Goal: Task Accomplishment & Management: Use online tool/utility

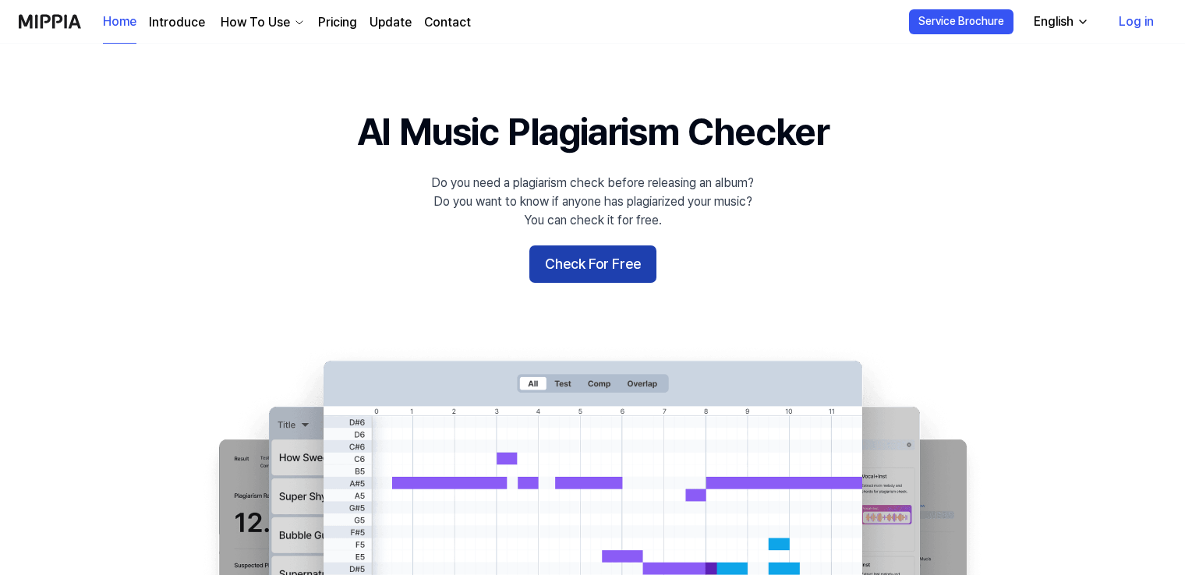
click at [600, 270] on button "Check For Free" at bounding box center [592, 264] width 127 height 37
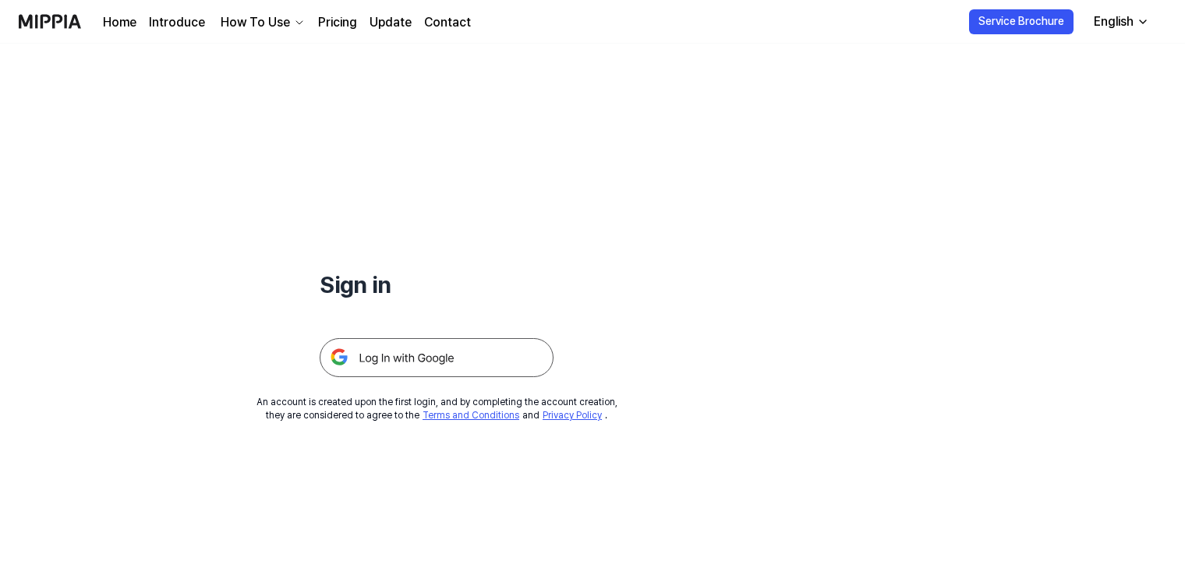
click at [458, 359] on img at bounding box center [437, 357] width 234 height 39
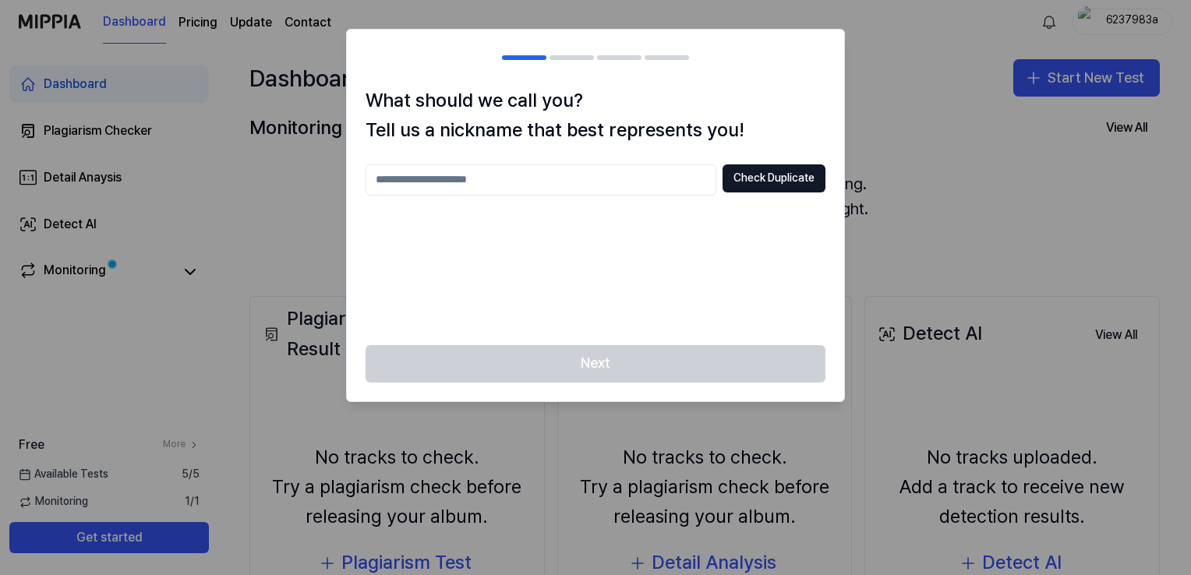
click at [540, 186] on input "text" at bounding box center [541, 180] width 351 height 31
type input "**********"
click at [780, 179] on button "Check Duplicate" at bounding box center [774, 179] width 103 height 28
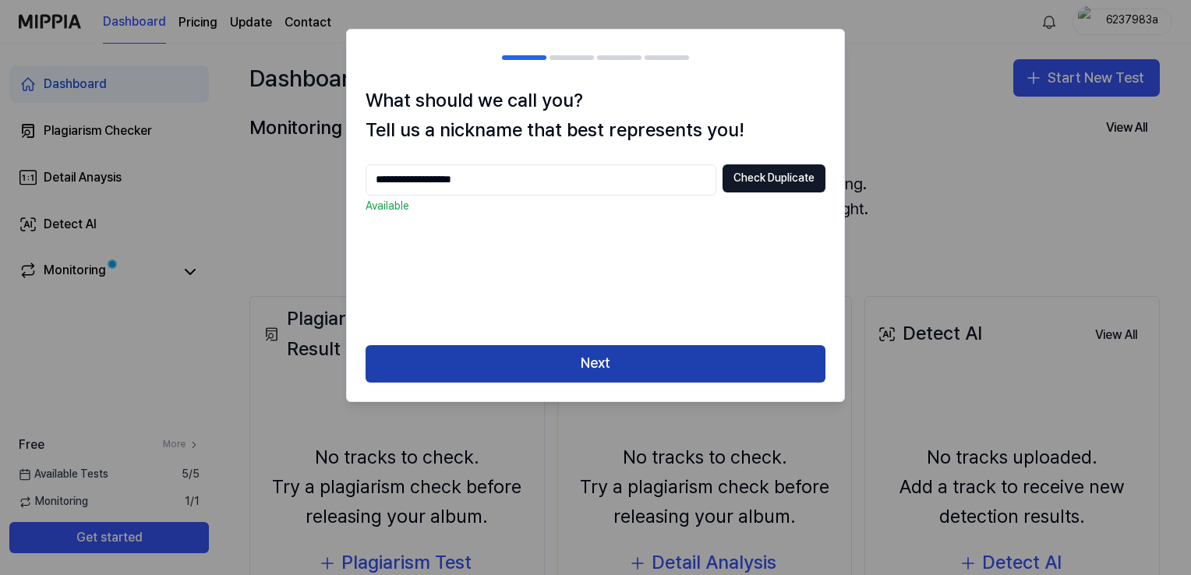
click at [566, 366] on button "Next" at bounding box center [596, 363] width 460 height 37
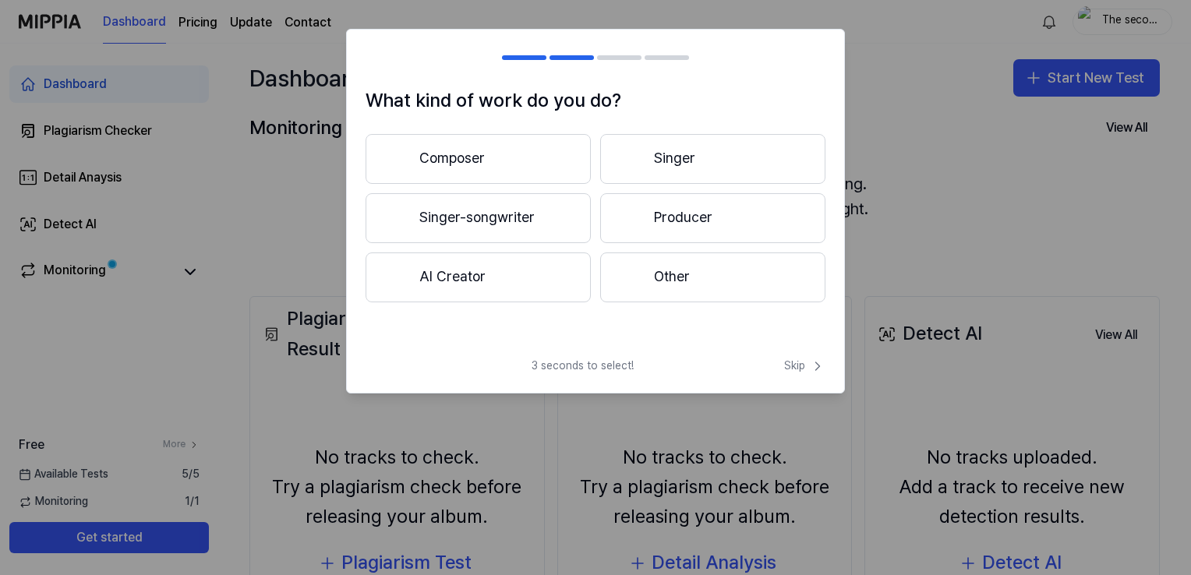
click at [474, 285] on button "AI Creator" at bounding box center [478, 278] width 225 height 50
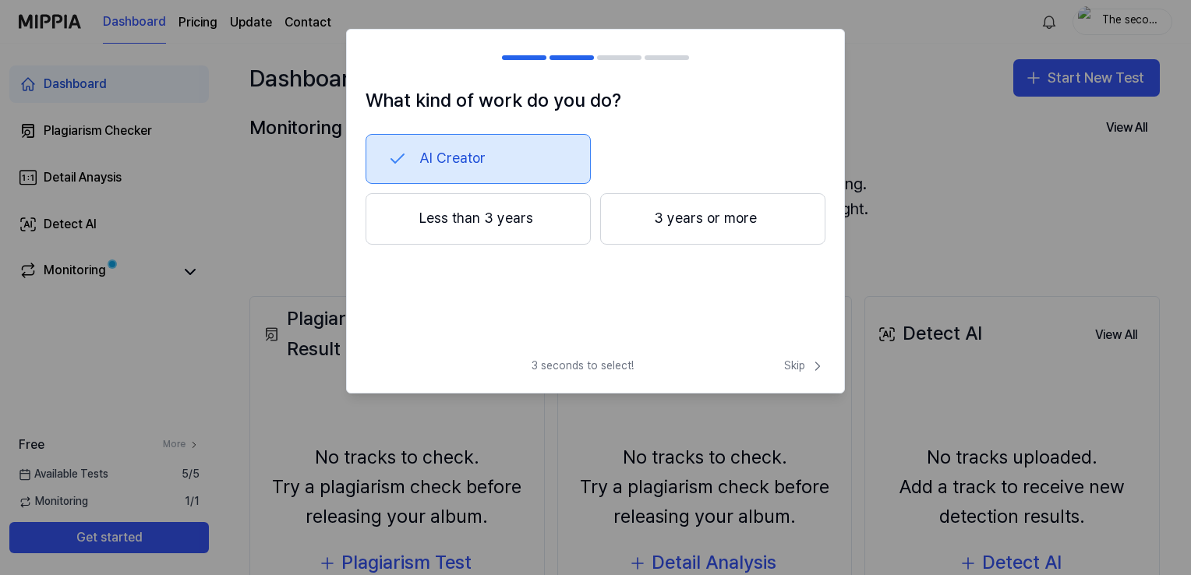
click at [477, 214] on button "Less than 3 years" at bounding box center [478, 218] width 225 height 51
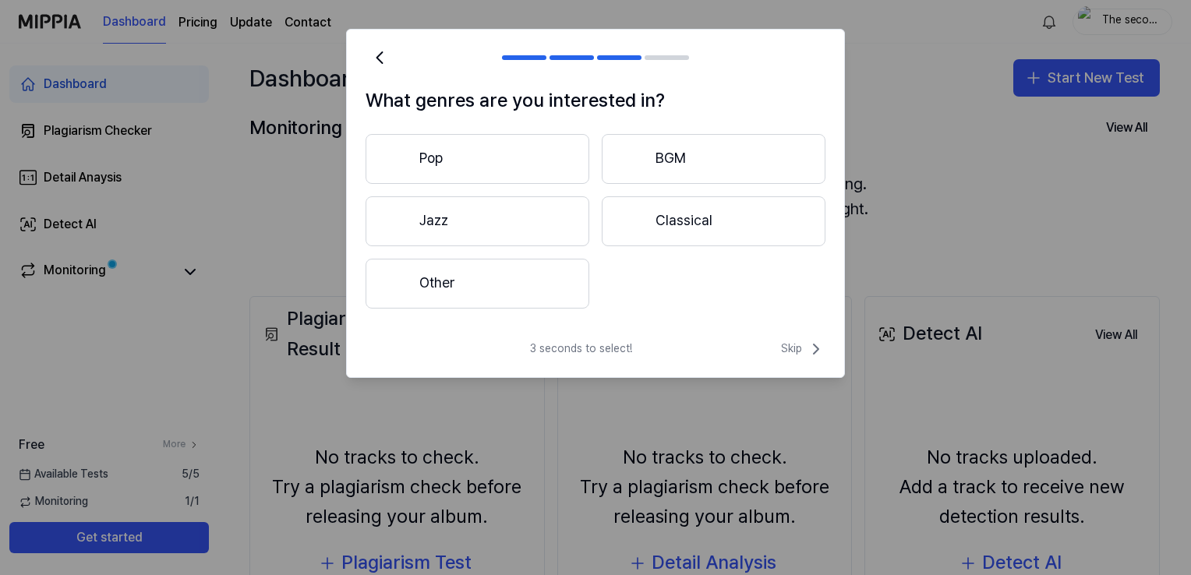
click at [518, 154] on button "Pop" at bounding box center [478, 159] width 224 height 50
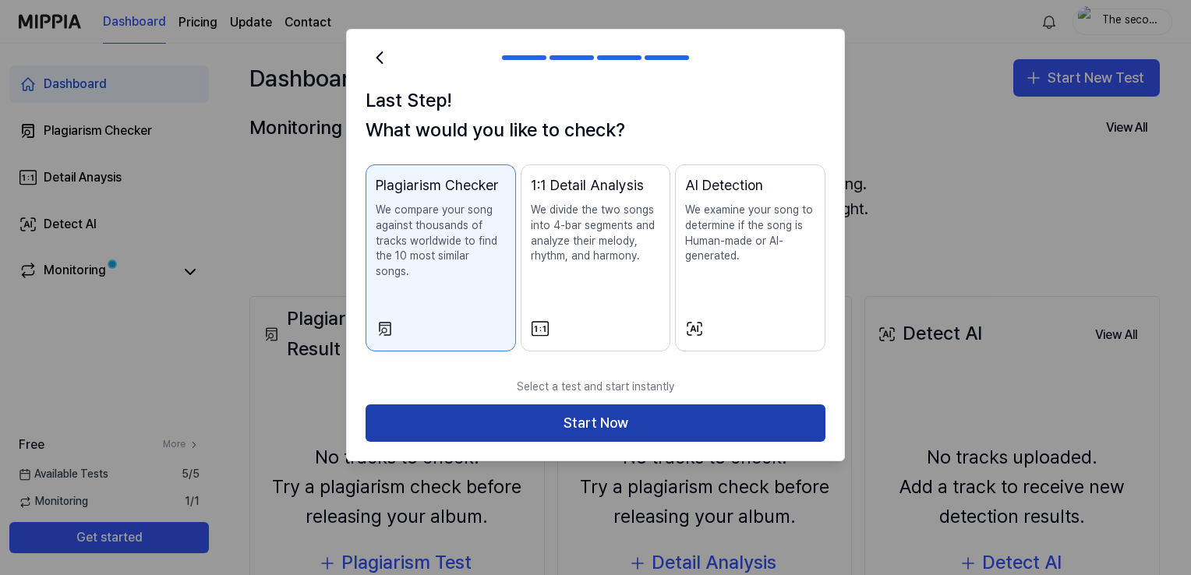
click at [579, 416] on button "Start Now" at bounding box center [596, 423] width 460 height 37
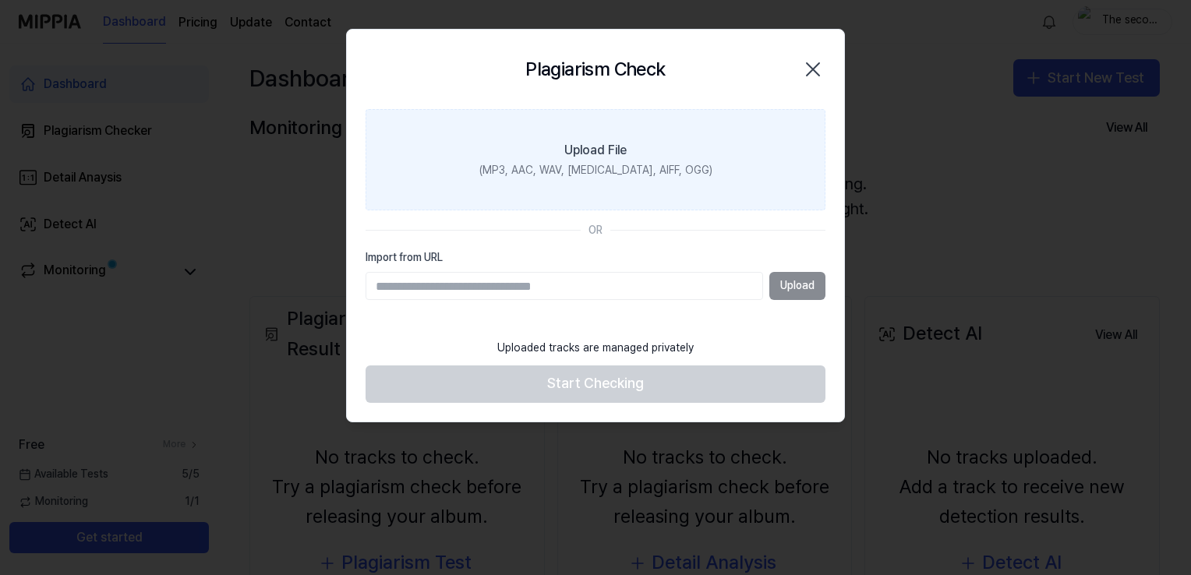
click at [583, 165] on div "(MP3, AAC, WAV, [MEDICAL_DATA], AIFF, OGG)" at bounding box center [596, 171] width 233 height 16
click at [0, 0] on input "Upload File (MP3, AAC, WAV, [MEDICAL_DATA], AIFF, OGG)" at bounding box center [0, 0] width 0 height 0
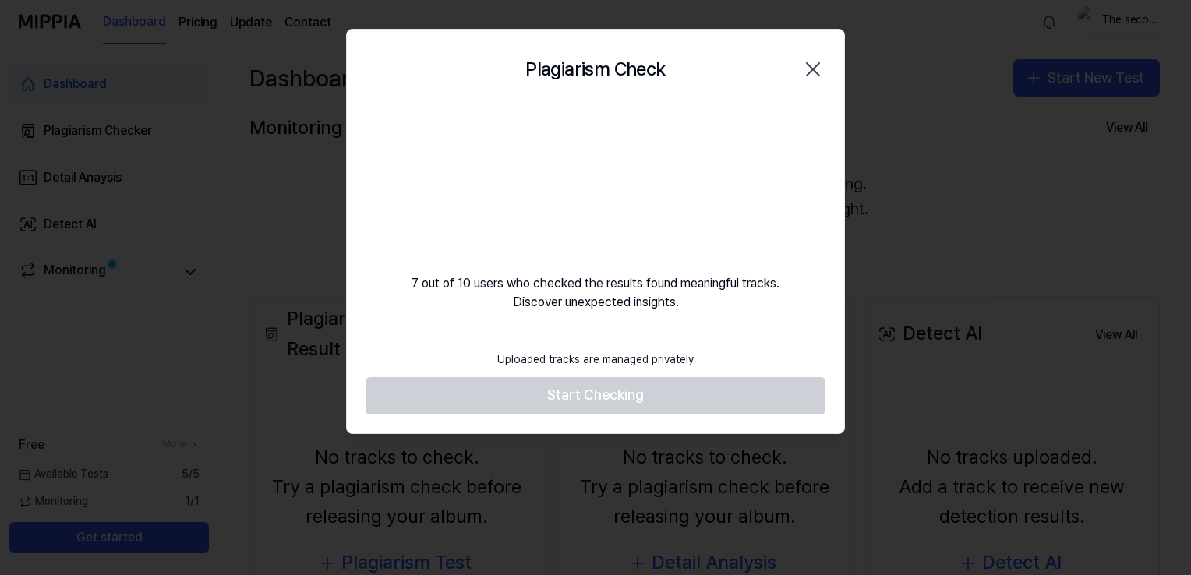
click at [610, 393] on footer "Uploaded tracks are managed privately Start Checking" at bounding box center [596, 379] width 460 height 72
click at [586, 279] on div "7 out of 10 users who checked the results found meaningful tracks. Discover une…" at bounding box center [595, 210] width 497 height 203
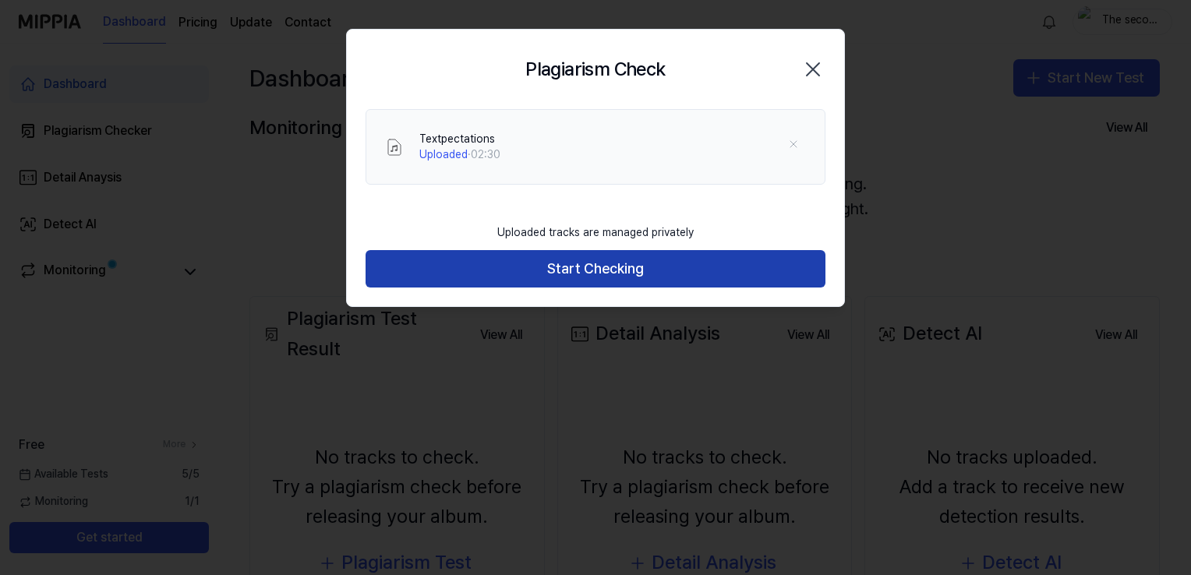
click at [610, 269] on button "Start Checking" at bounding box center [596, 268] width 460 height 37
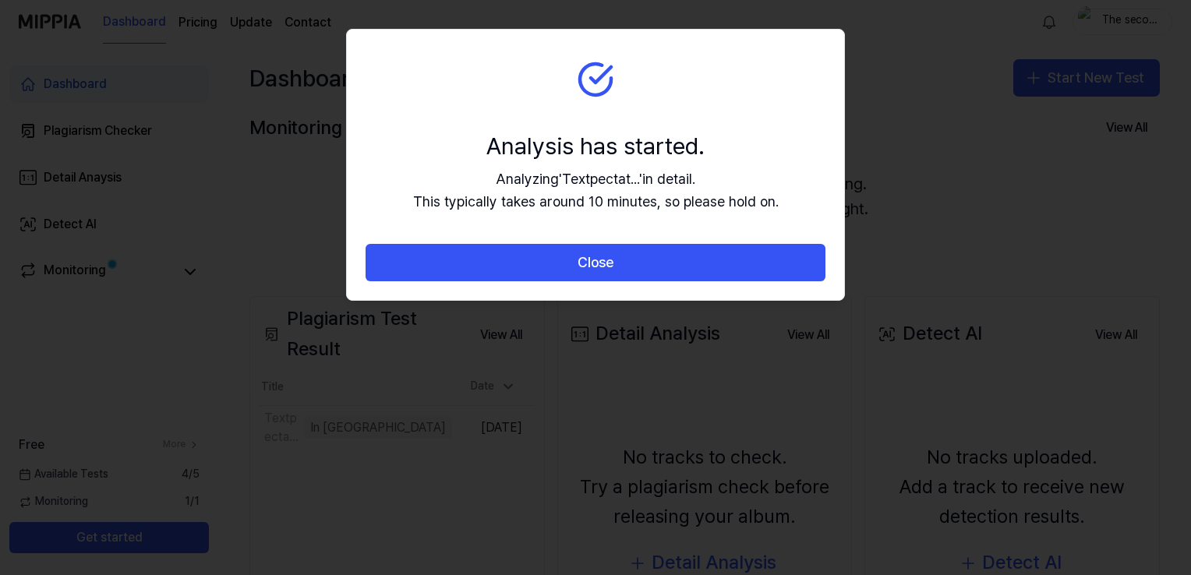
click at [610, 269] on button "Close" at bounding box center [596, 262] width 460 height 37
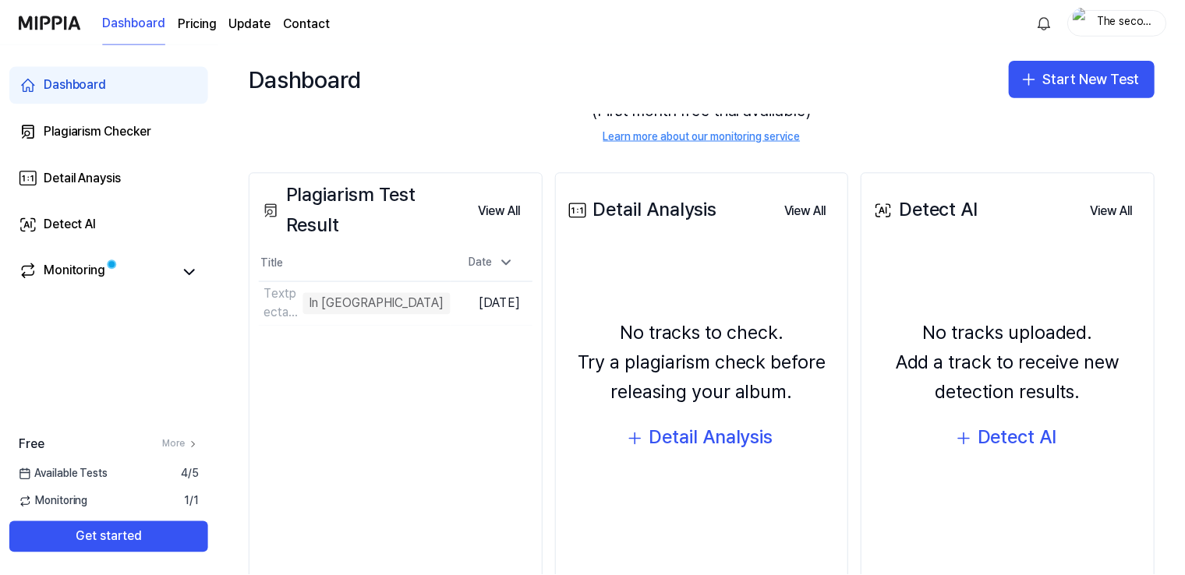
scroll to position [162, 0]
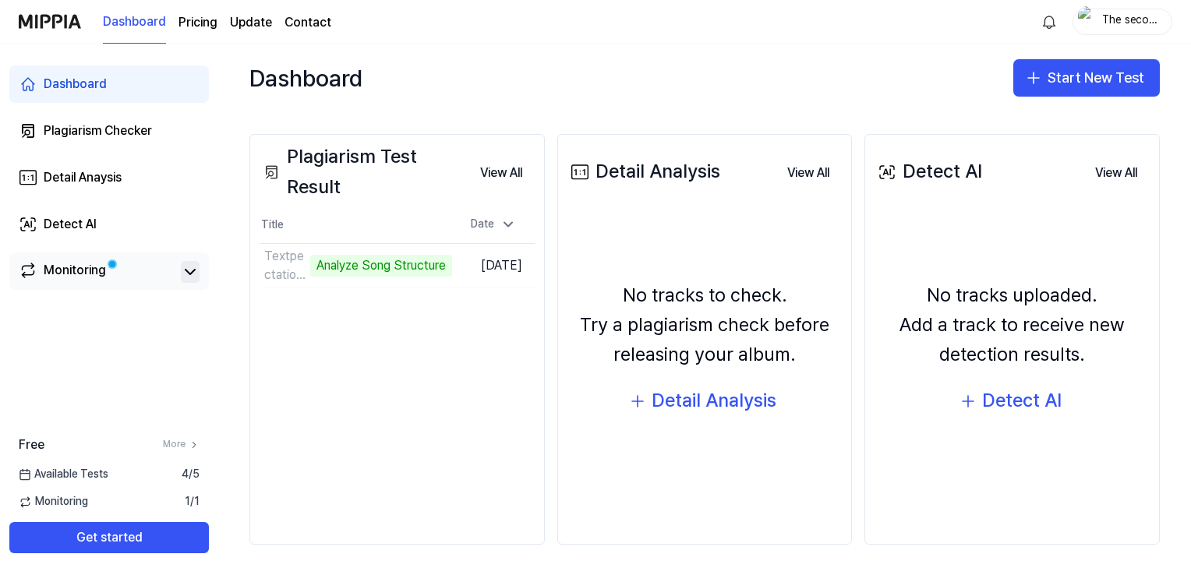
click at [190, 276] on icon at bounding box center [190, 272] width 19 height 19
click at [73, 264] on div "Monitoring" at bounding box center [75, 272] width 62 height 22
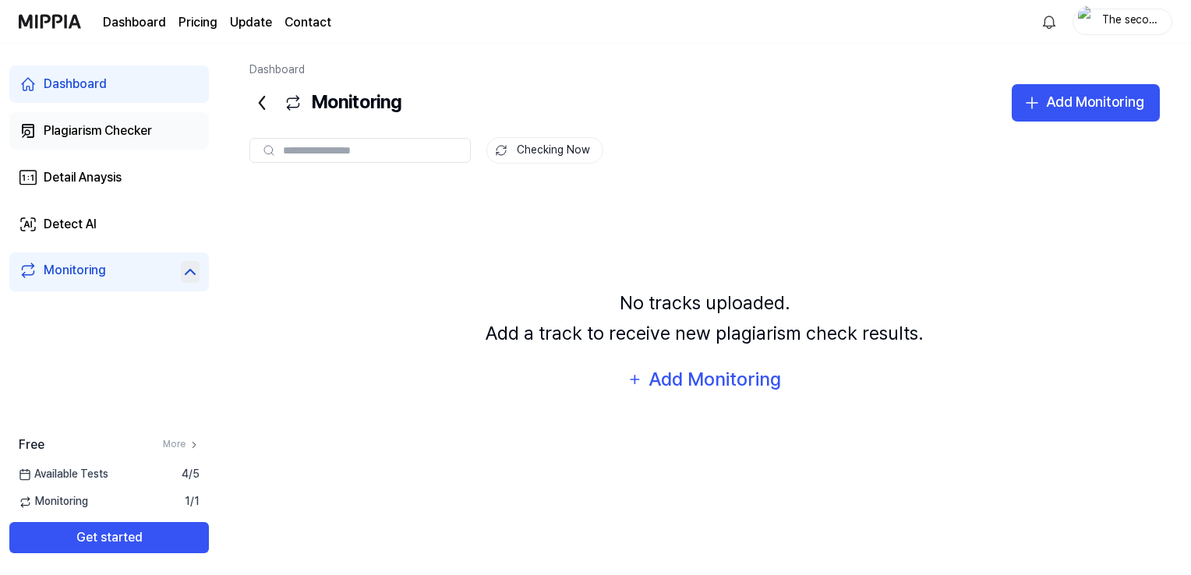
click at [100, 133] on div "Plagiarism Checker" at bounding box center [98, 131] width 108 height 19
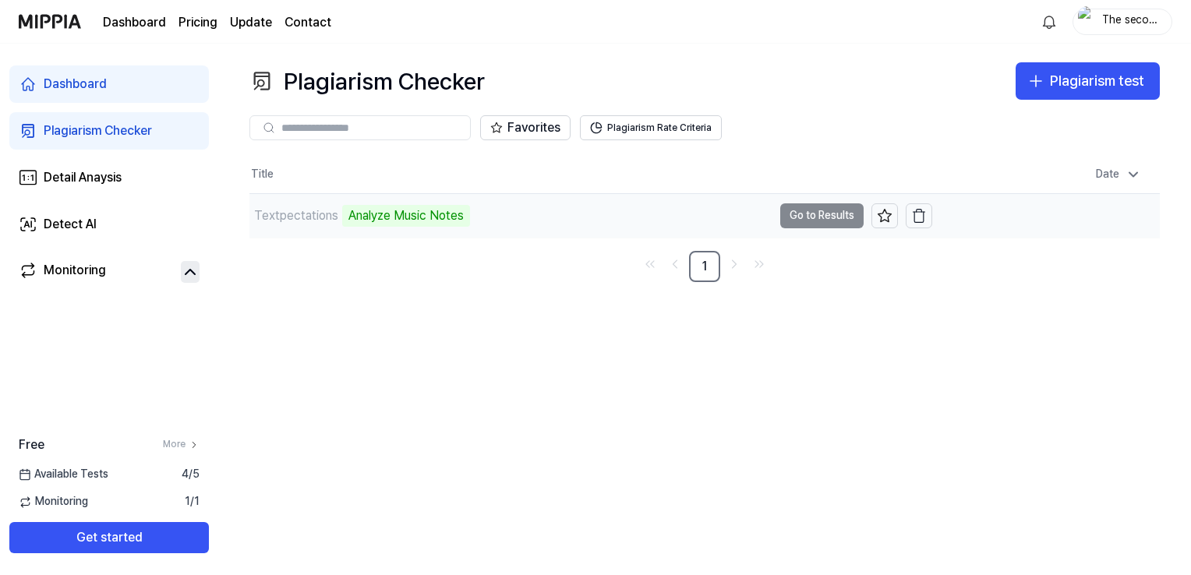
click at [815, 213] on td "Textpectations Analyze Music Notes Go to Results" at bounding box center [590, 216] width 683 height 44
click at [189, 21] on page\) "Pricing" at bounding box center [198, 22] width 39 height 19
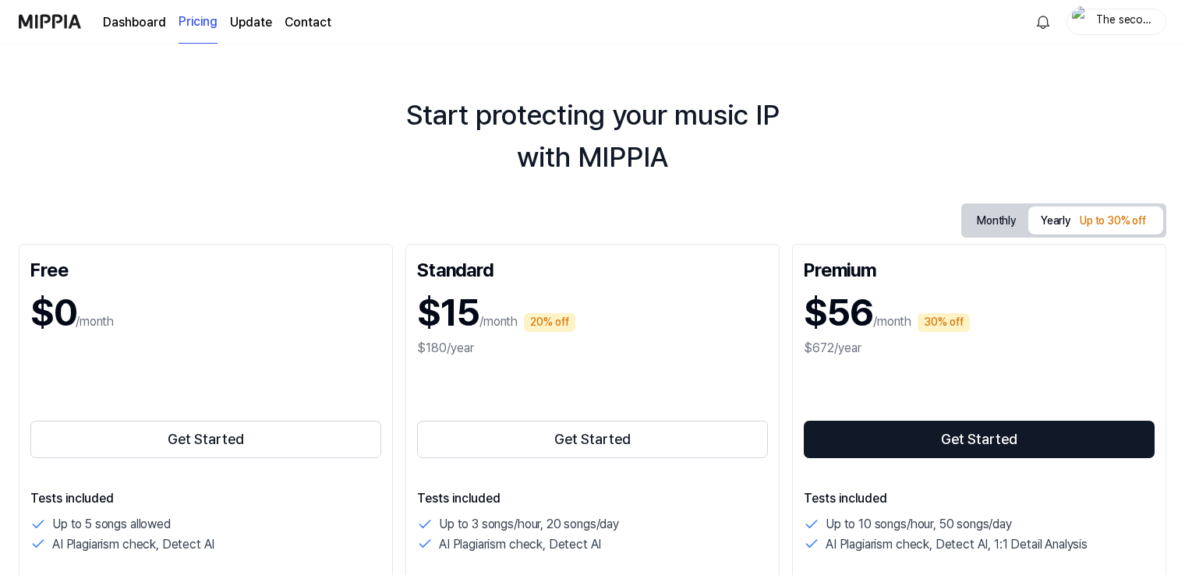
scroll to position [0, 0]
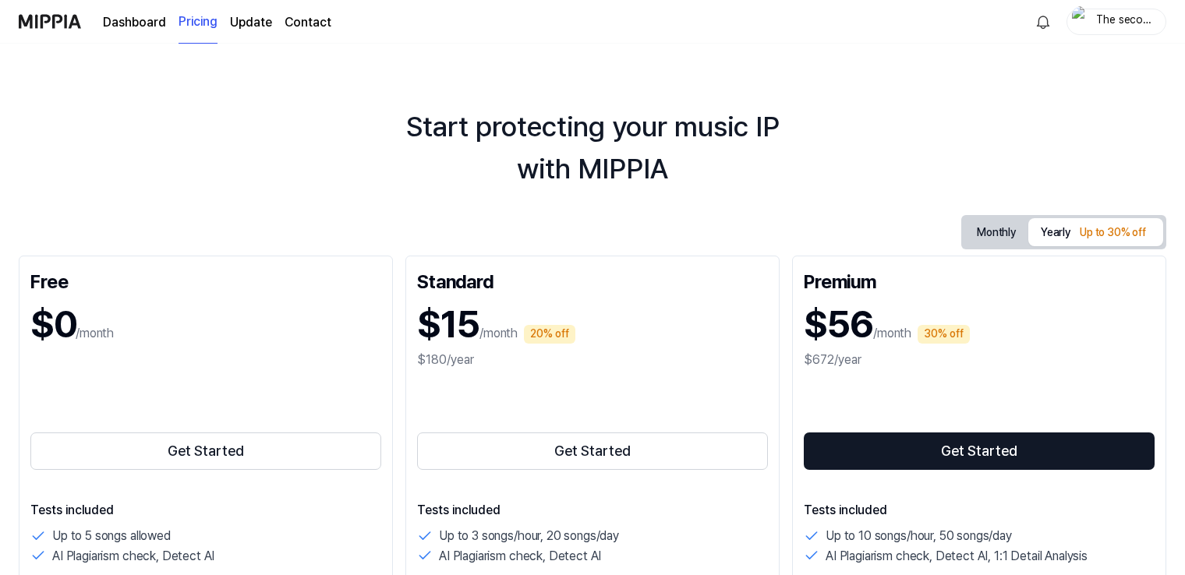
click at [137, 24] on link "Dashboard" at bounding box center [134, 22] width 63 height 19
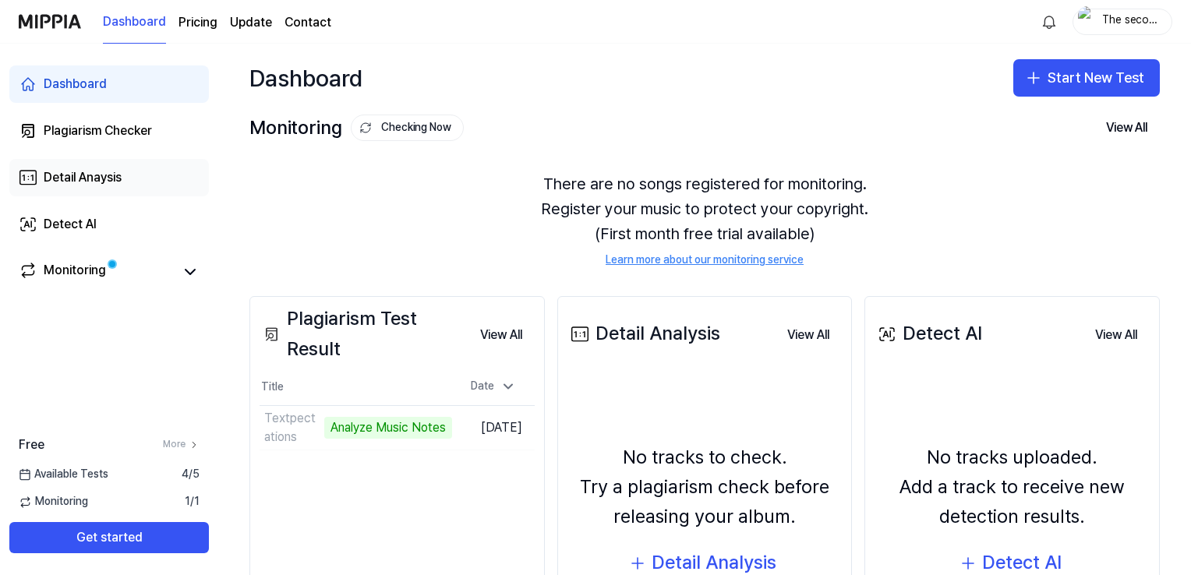
click at [72, 172] on div "Detail Anaysis" at bounding box center [83, 177] width 78 height 19
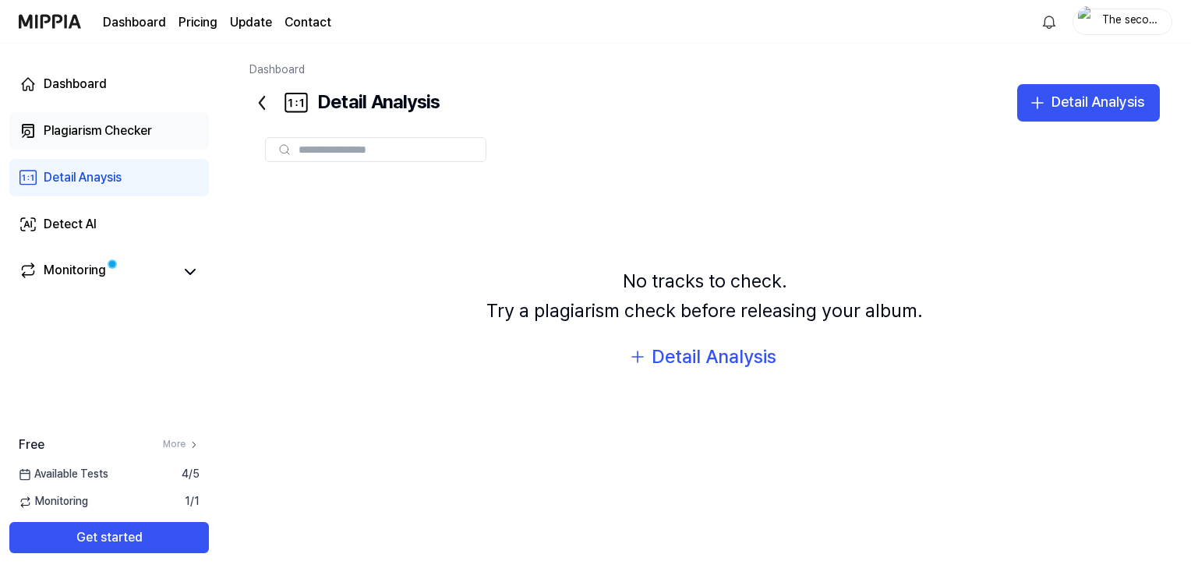
click at [77, 128] on div "Plagiarism Checker" at bounding box center [98, 131] width 108 height 19
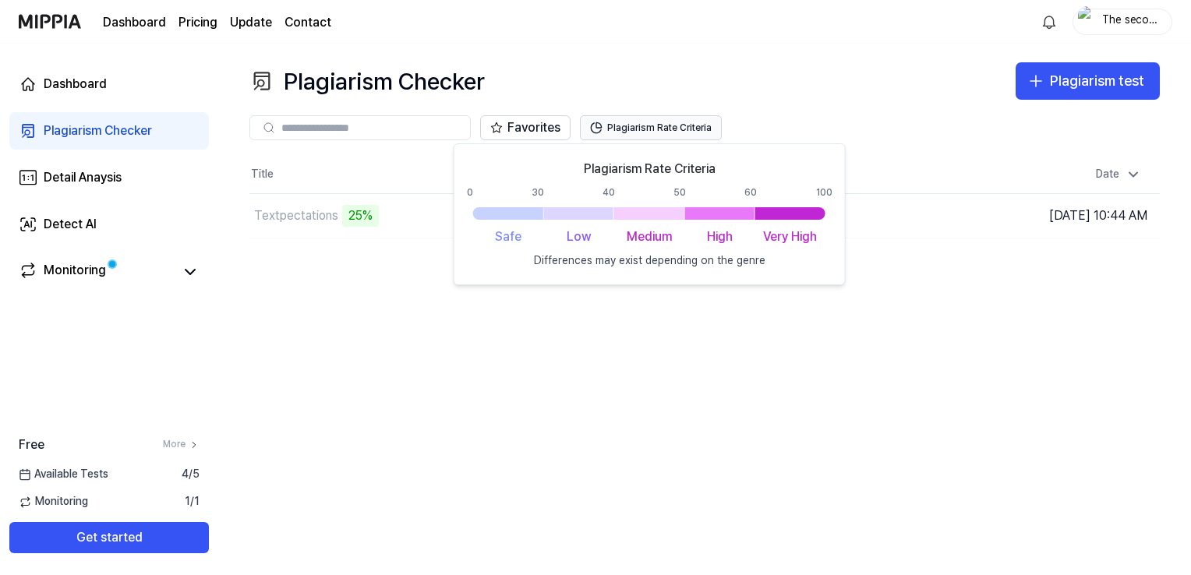
click at [640, 119] on button "Plagiarism Rate Criteria" at bounding box center [651, 127] width 142 height 25
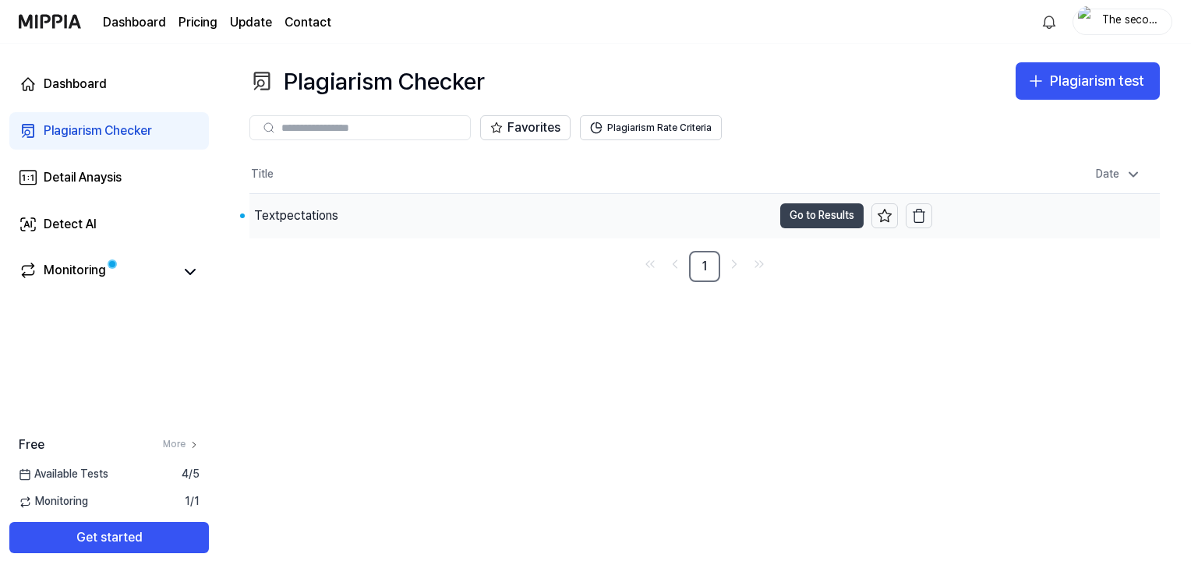
click at [817, 220] on button "Go to Results" at bounding box center [821, 215] width 83 height 25
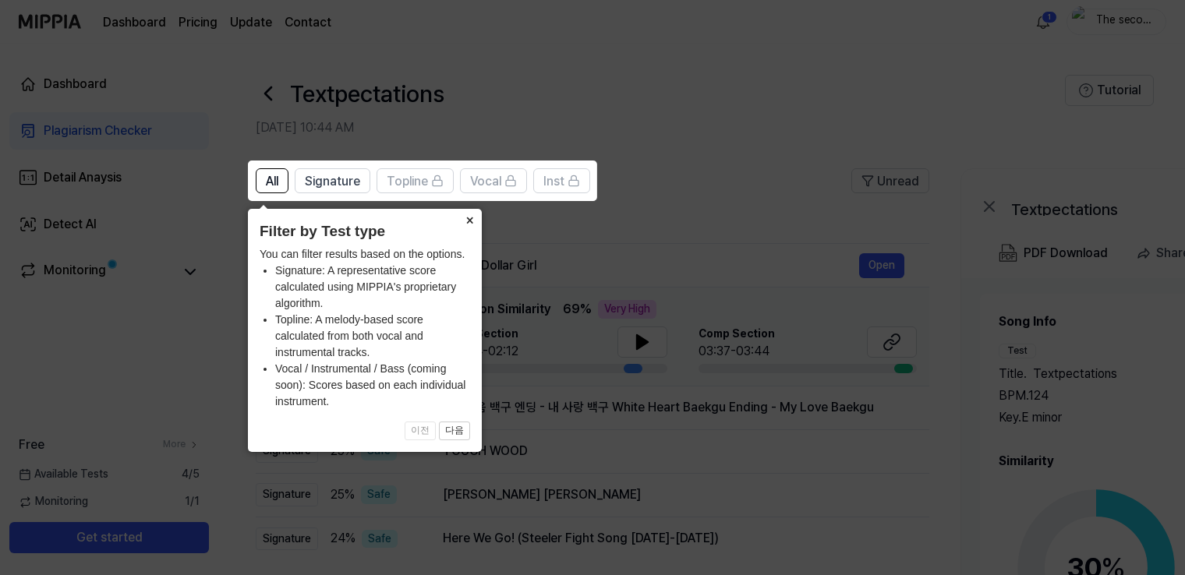
click at [462, 218] on button "×" at bounding box center [469, 220] width 25 height 22
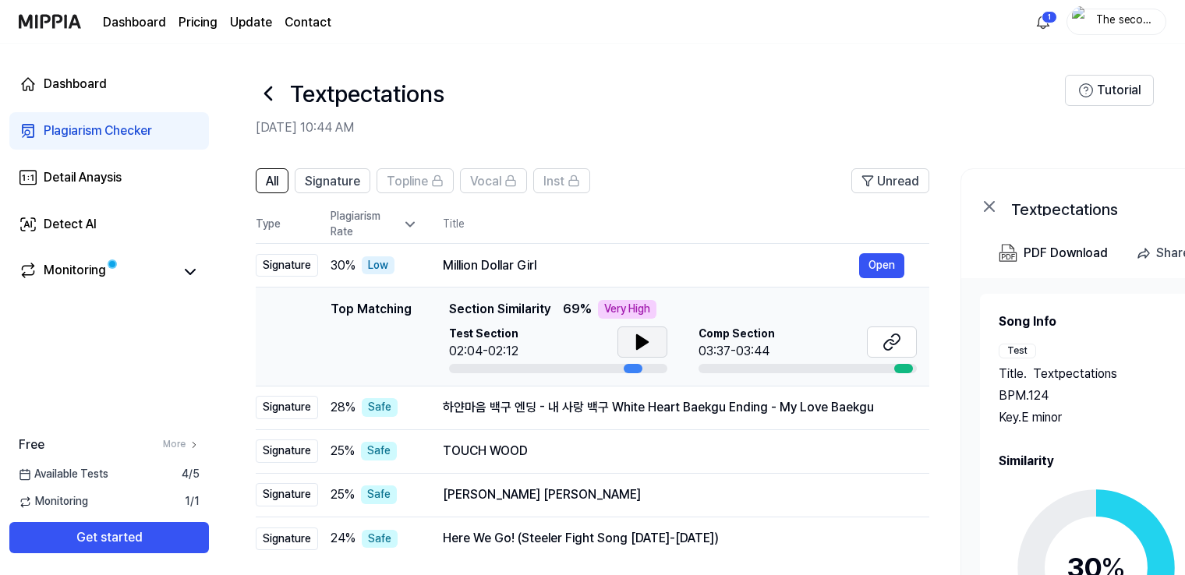
click at [641, 345] on icon at bounding box center [642, 342] width 11 height 14
click at [879, 351] on button at bounding box center [892, 342] width 50 height 31
click at [313, 173] on span "Signature" at bounding box center [332, 181] width 55 height 19
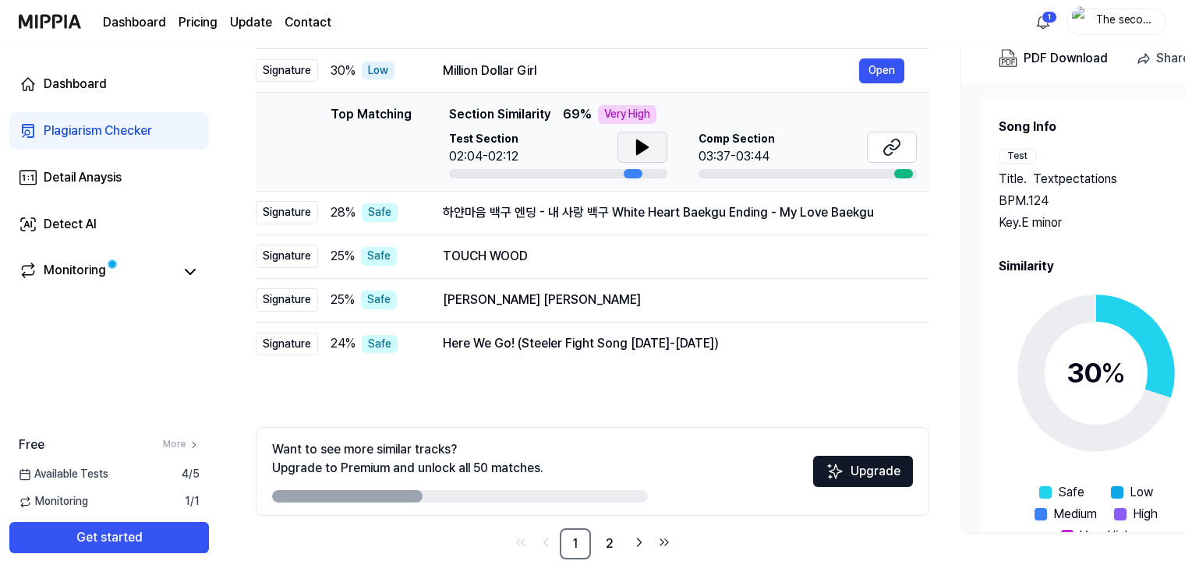
scroll to position [210, 0]
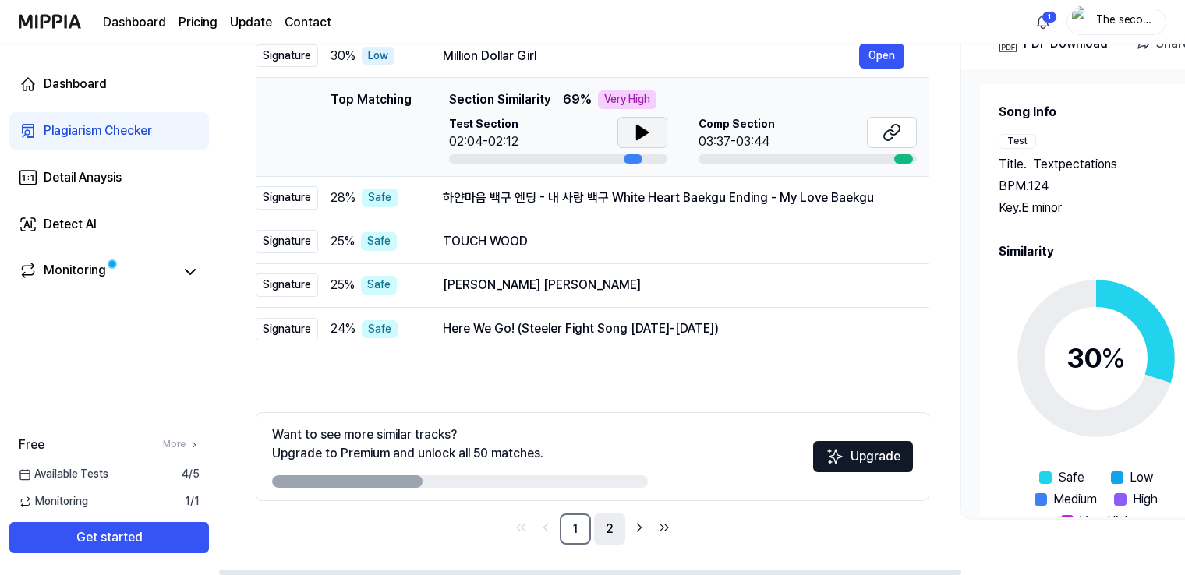
click at [603, 534] on link "2" at bounding box center [609, 529] width 31 height 31
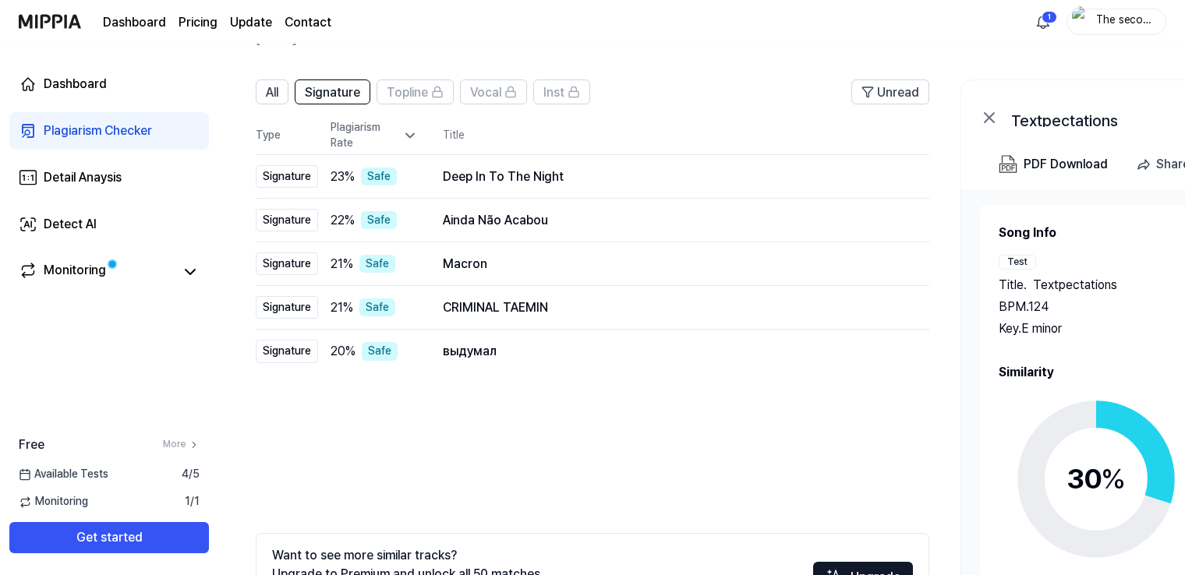
scroll to position [88, 0]
click at [82, 166] on link "Detail Anaysis" at bounding box center [109, 177] width 200 height 37
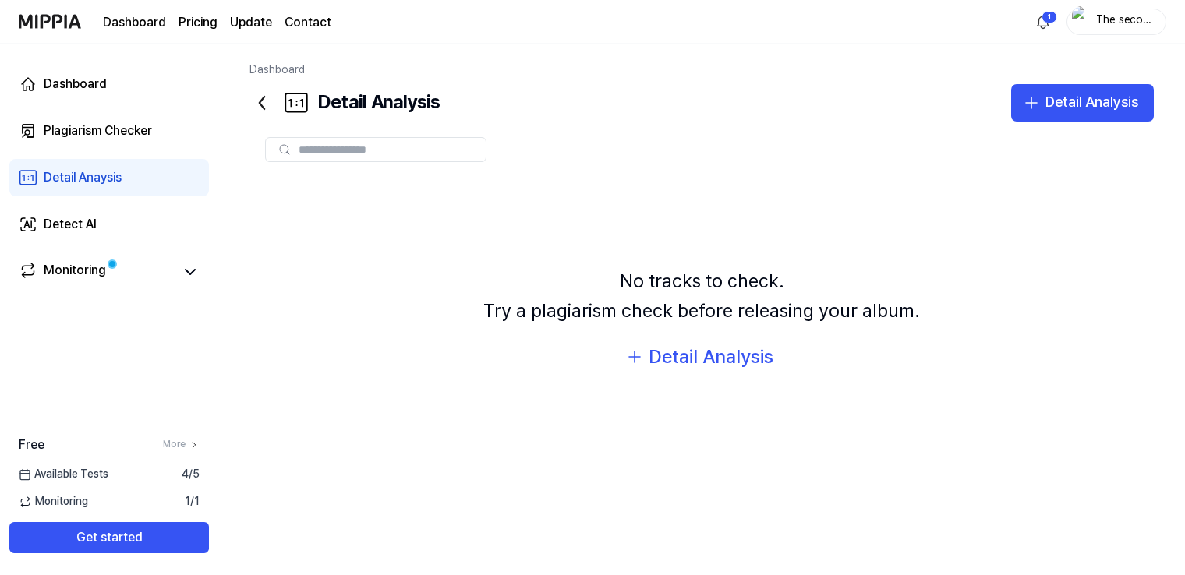
scroll to position [0, 0]
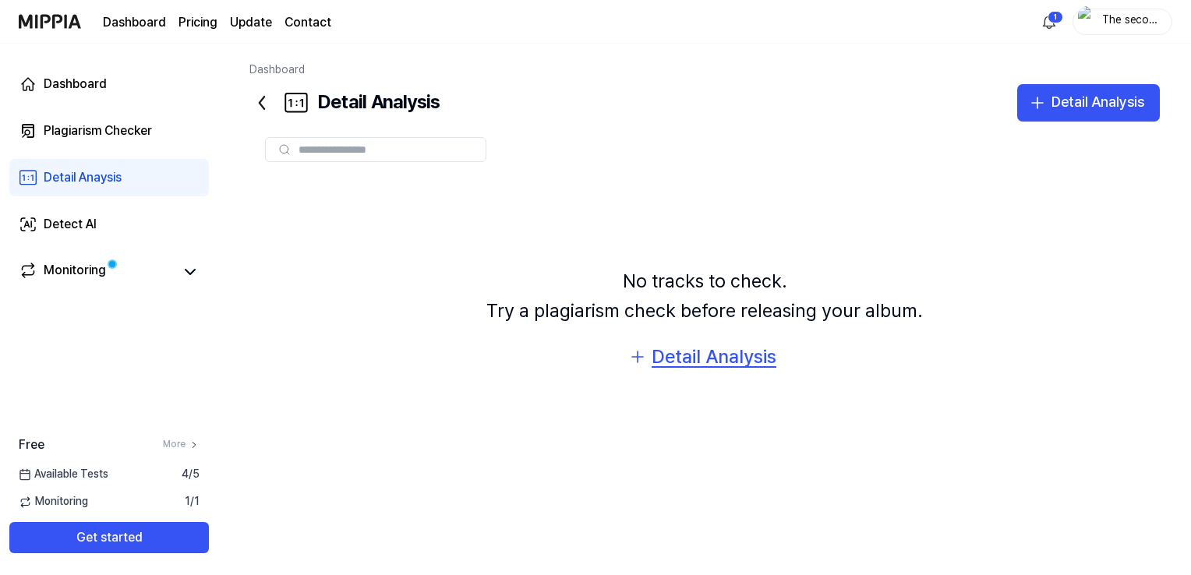
click at [734, 370] on div "Detail Analysis" at bounding box center [714, 357] width 125 height 30
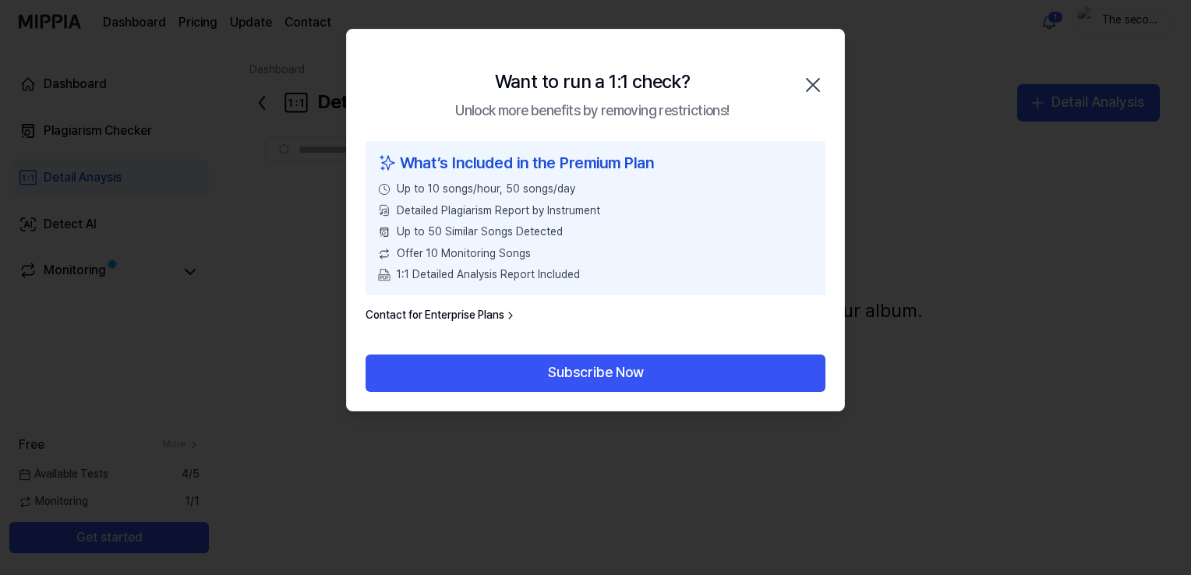
click at [816, 87] on icon "button" at bounding box center [813, 85] width 12 height 12
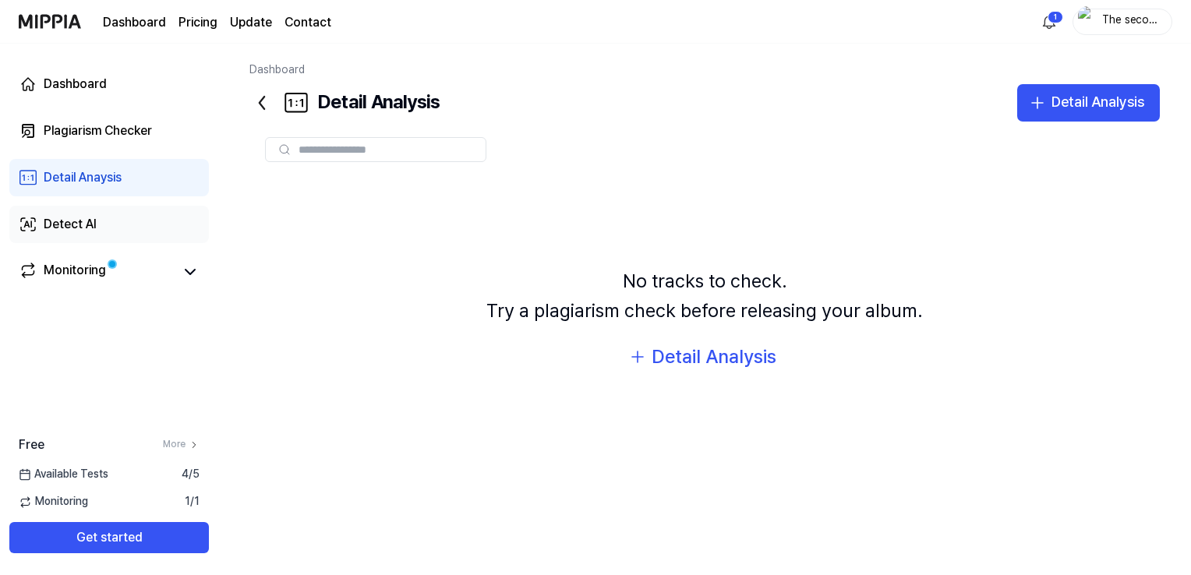
click at [85, 217] on div "Detect AI" at bounding box center [70, 224] width 53 height 19
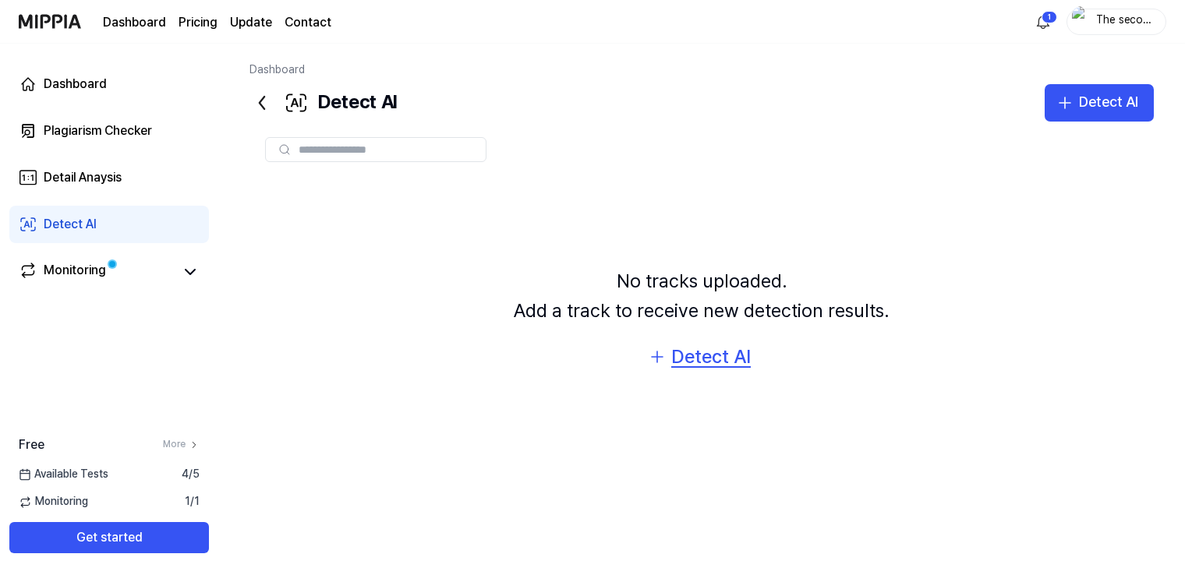
click at [671, 363] on div "Detect AI" at bounding box center [711, 357] width 80 height 30
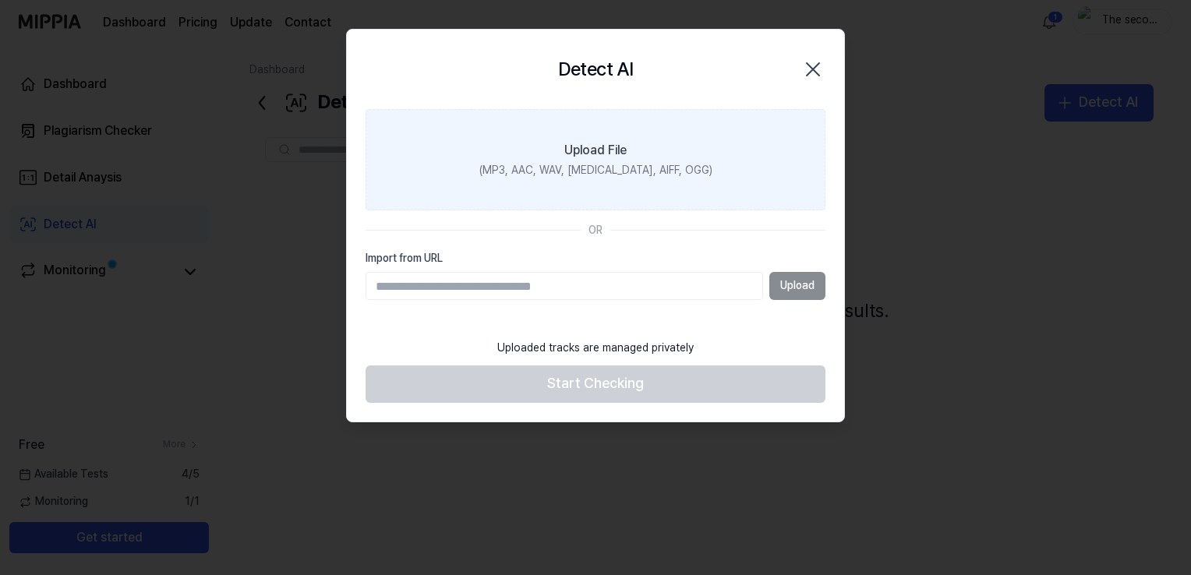
click at [597, 167] on div "(MP3, AAC, WAV, [MEDICAL_DATA], AIFF, OGG)" at bounding box center [596, 171] width 233 height 16
click at [0, 0] on input "Upload File (MP3, AAC, WAV, [MEDICAL_DATA], AIFF, OGG)" at bounding box center [0, 0] width 0 height 0
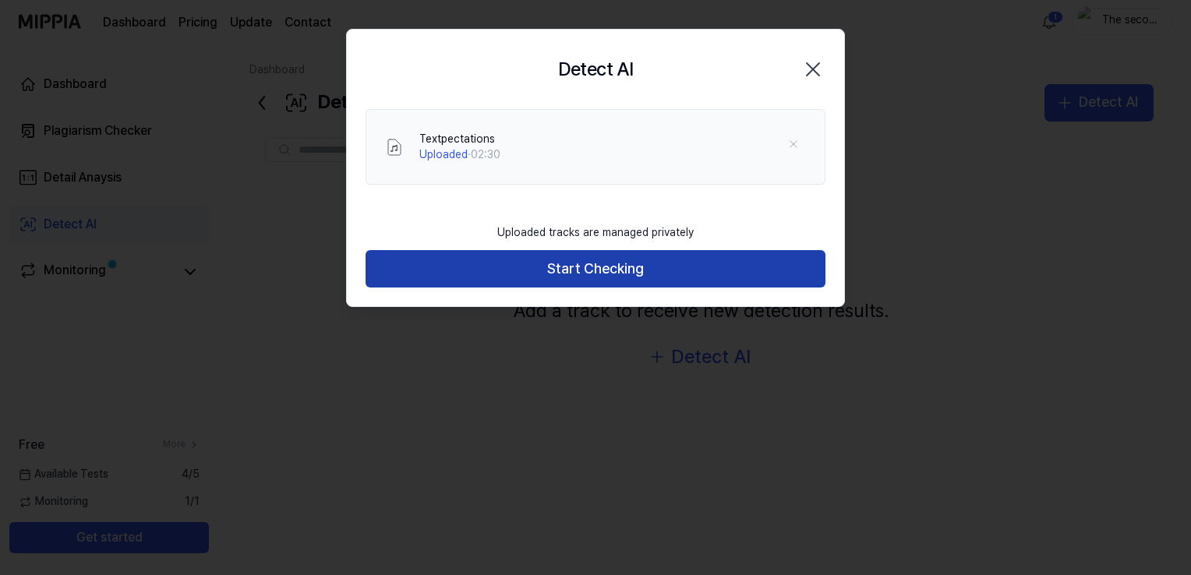
click at [574, 267] on button "Start Checking" at bounding box center [596, 268] width 460 height 37
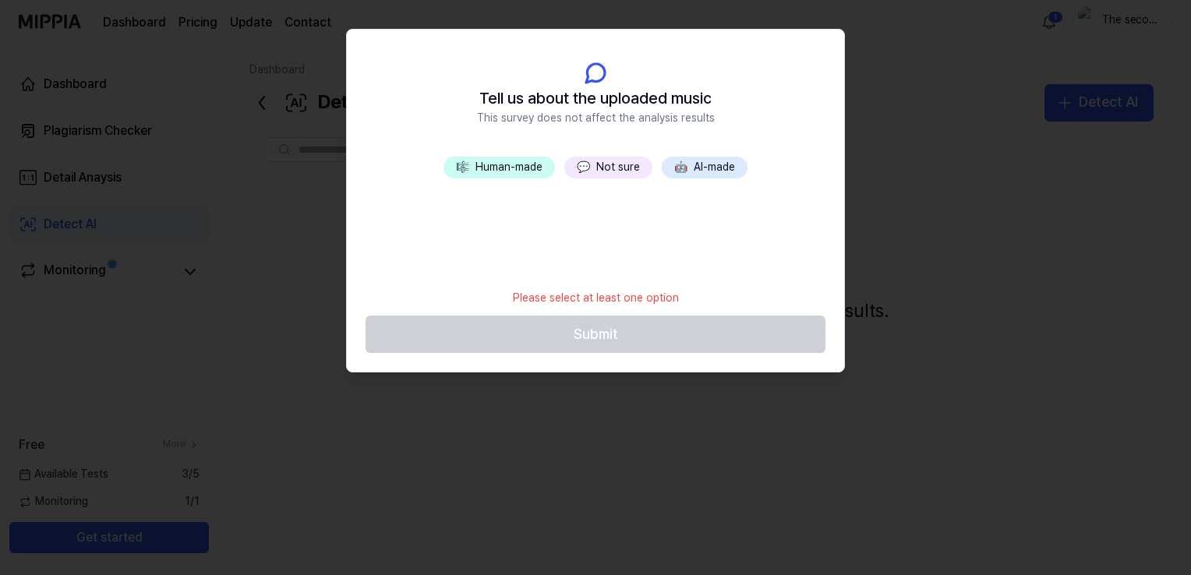
click at [699, 165] on button "🤖 AI-made" at bounding box center [705, 168] width 86 height 22
